Goal: Task Accomplishment & Management: Use online tool/utility

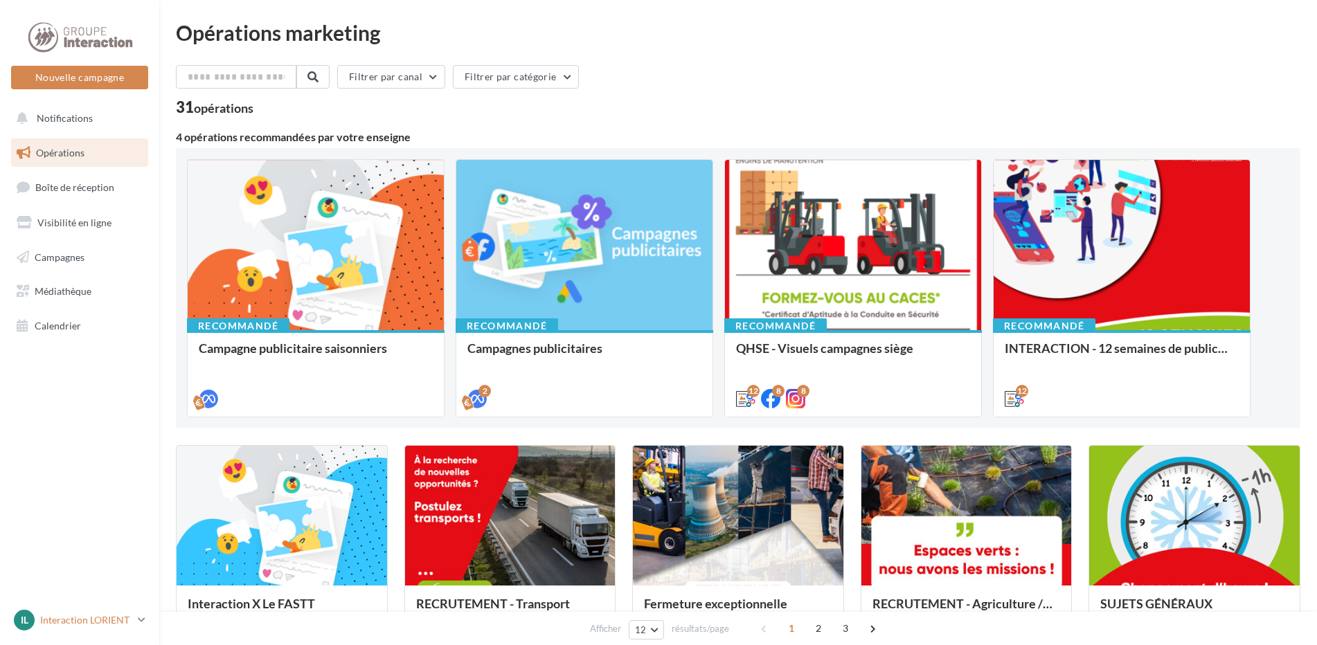
click at [96, 622] on p "Interaction LORIENT" at bounding box center [86, 620] width 92 height 14
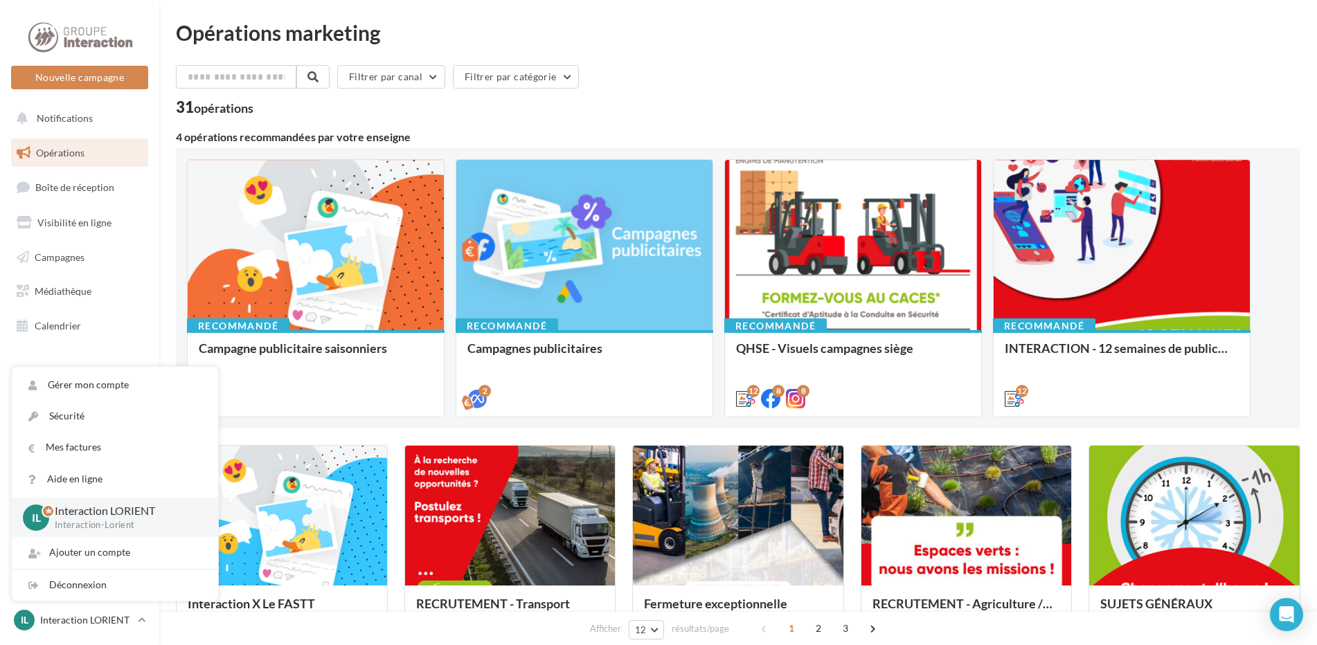
click at [743, 68] on div "Filtrer par canal Filtrer par catégorie" at bounding box center [738, 79] width 1124 height 29
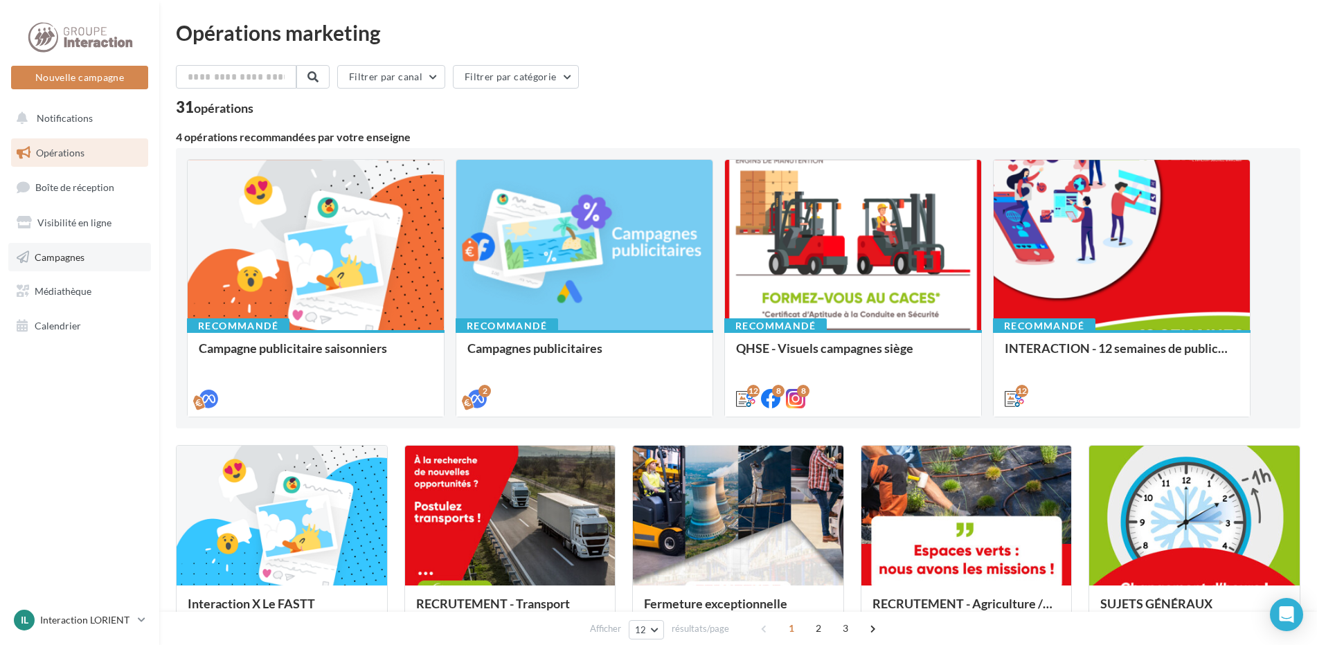
click at [71, 257] on span "Campagnes" at bounding box center [60, 257] width 50 height 12
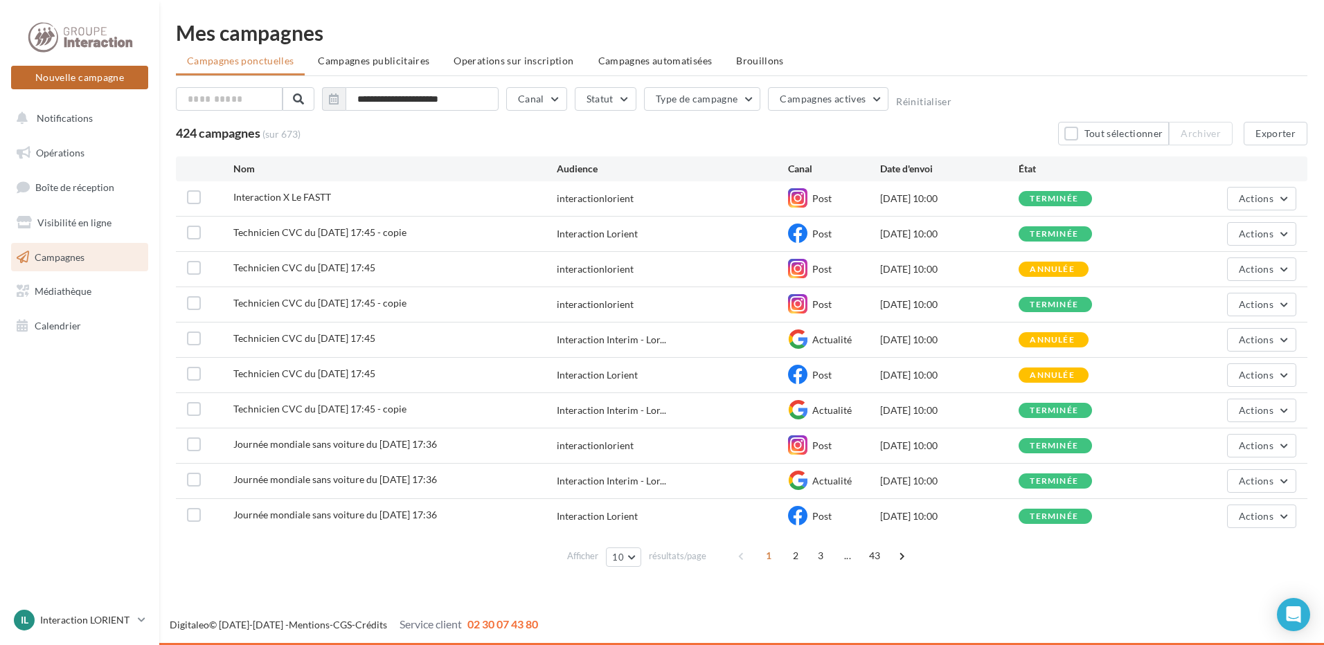
click at [81, 84] on button "Nouvelle campagne" at bounding box center [79, 78] width 137 height 24
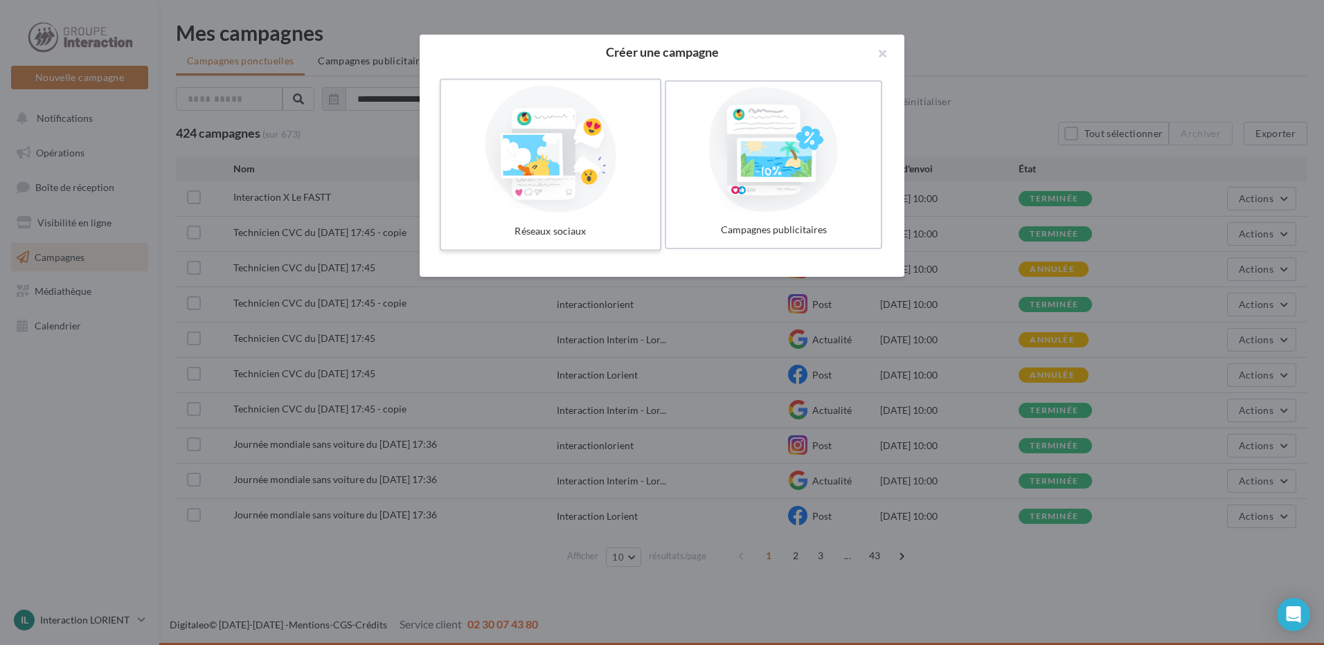
click at [544, 181] on div at bounding box center [551, 149] width 208 height 127
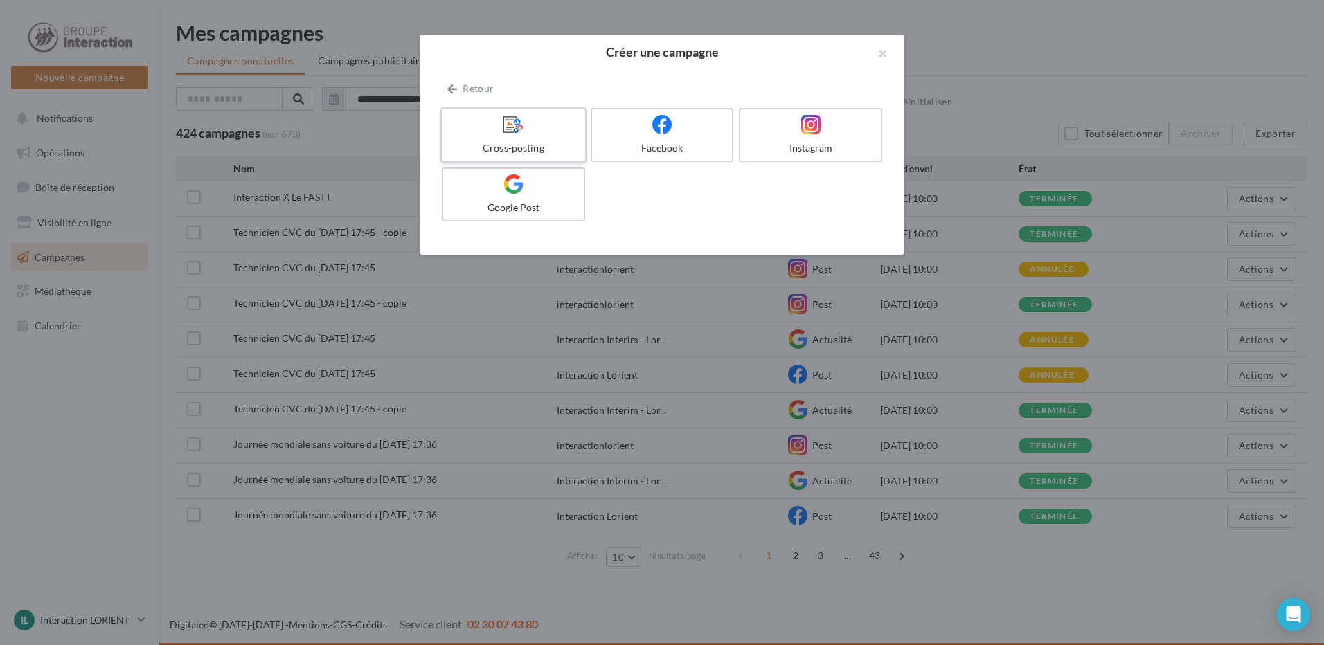
click at [465, 129] on div at bounding box center [513, 124] width 132 height 21
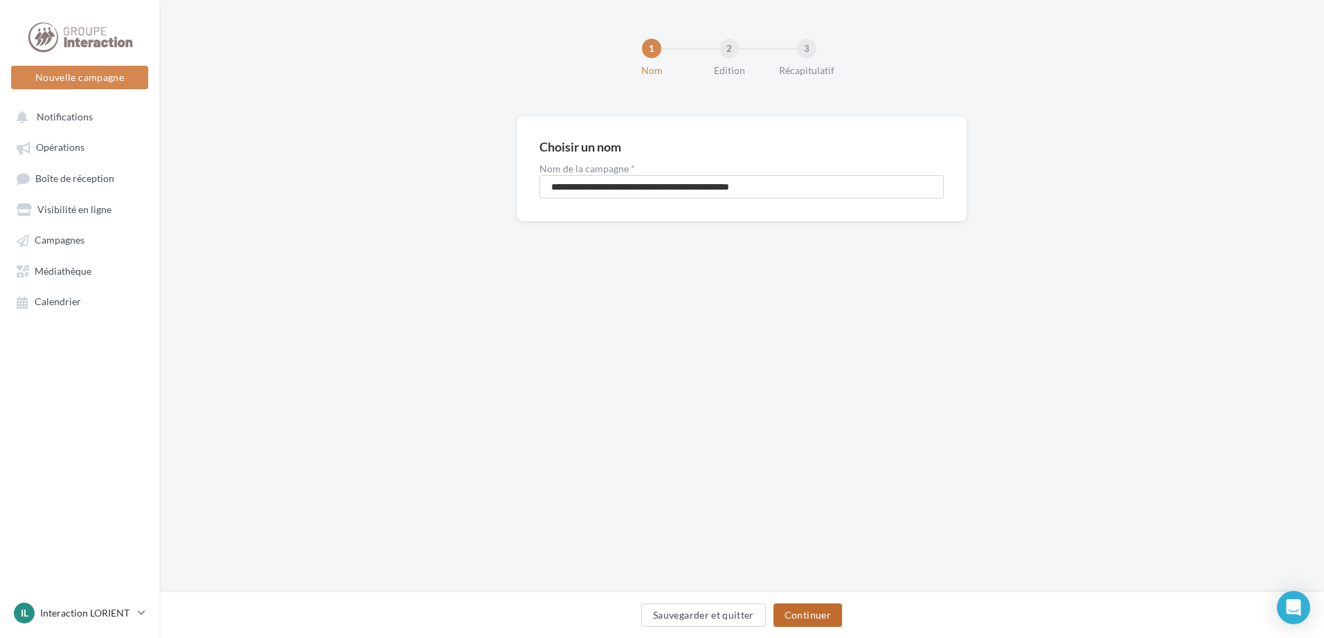
click at [814, 620] on button "Continuer" at bounding box center [807, 616] width 69 height 24
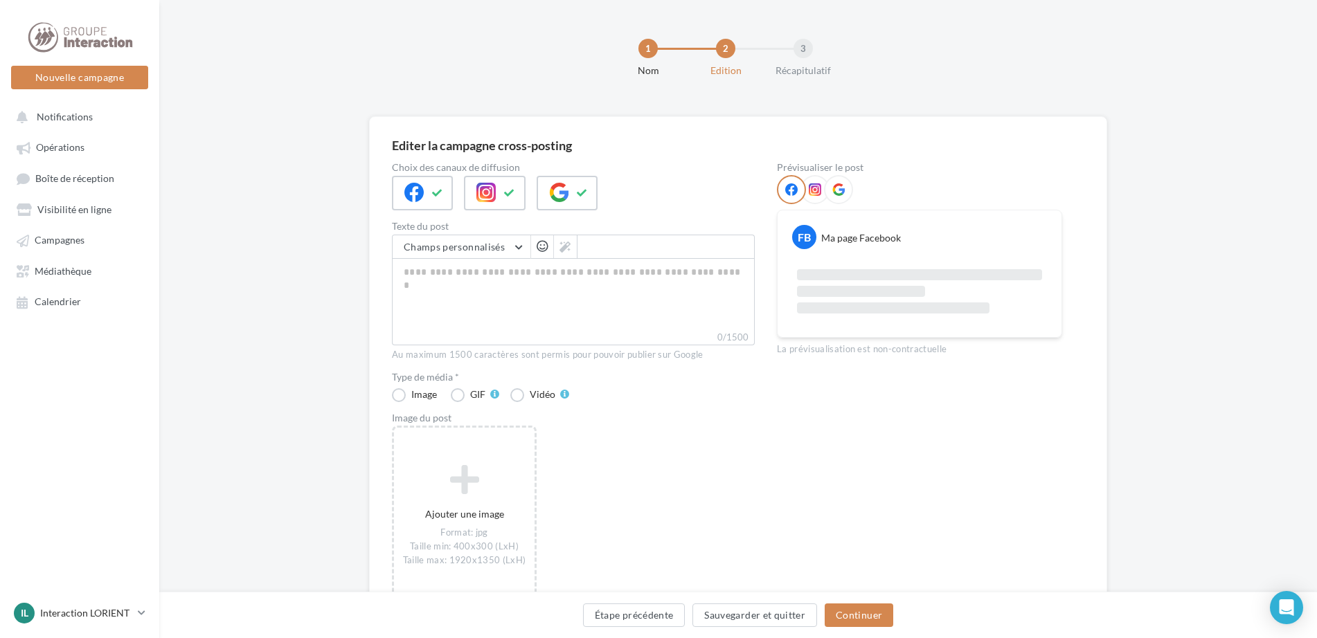
scroll to position [69, 0]
